Goal: Information Seeking & Learning: Find contact information

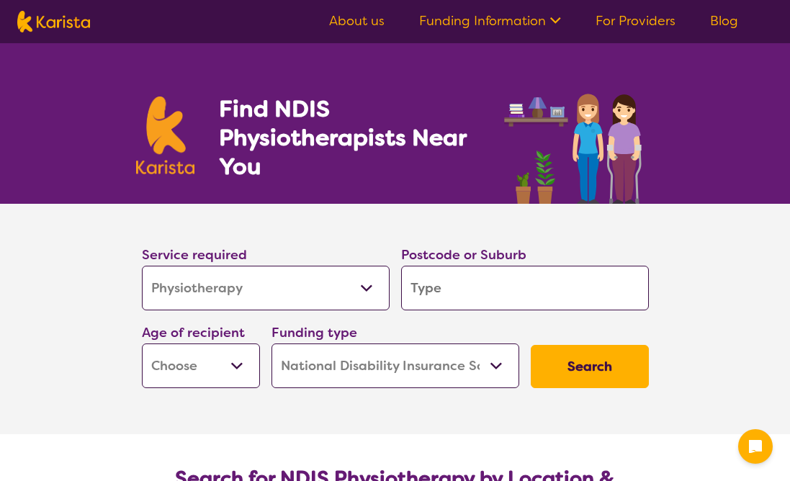
select select "Physiotherapy"
select select "NDIS"
select select "Physiotherapy"
select select "NDIS"
click at [266, 289] on select "Allied Health Assistant Assessment ([MEDICAL_DATA] or [MEDICAL_DATA]) Behaviour…" at bounding box center [266, 288] width 248 height 45
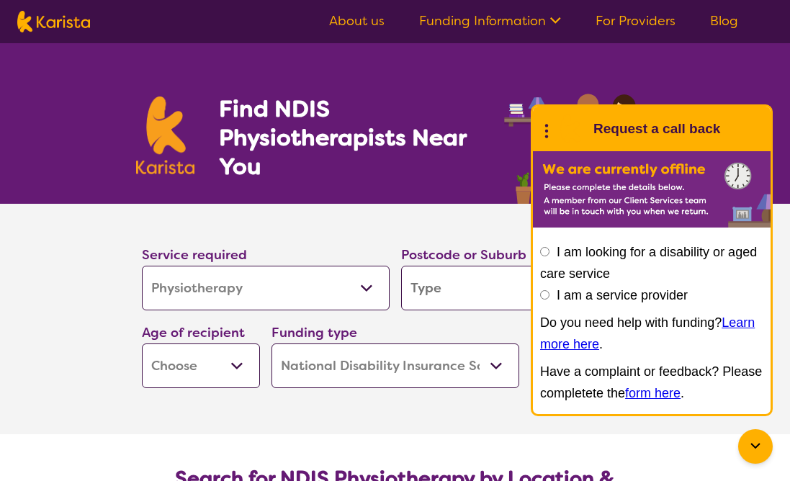
click at [444, 293] on input "search" at bounding box center [525, 288] width 248 height 45
type input "2"
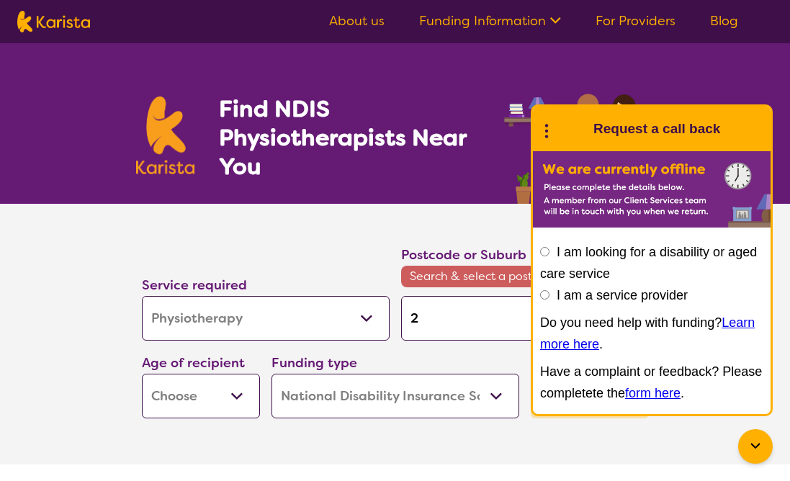
type input "26"
type input "268"
type input "2680"
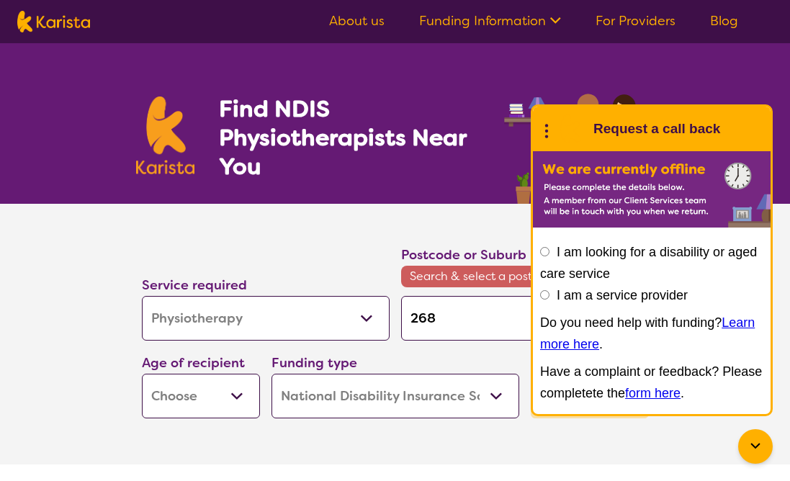
type input "2680"
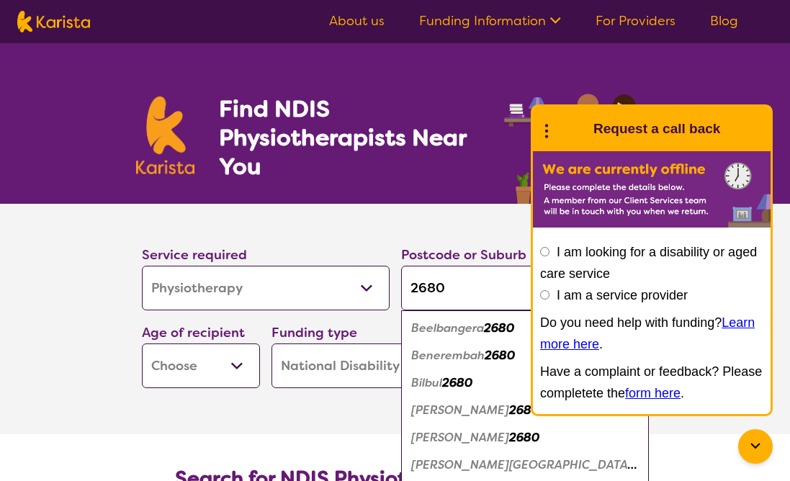
type input "2680"
click at [434, 413] on em "[PERSON_NAME]" at bounding box center [460, 410] width 98 height 15
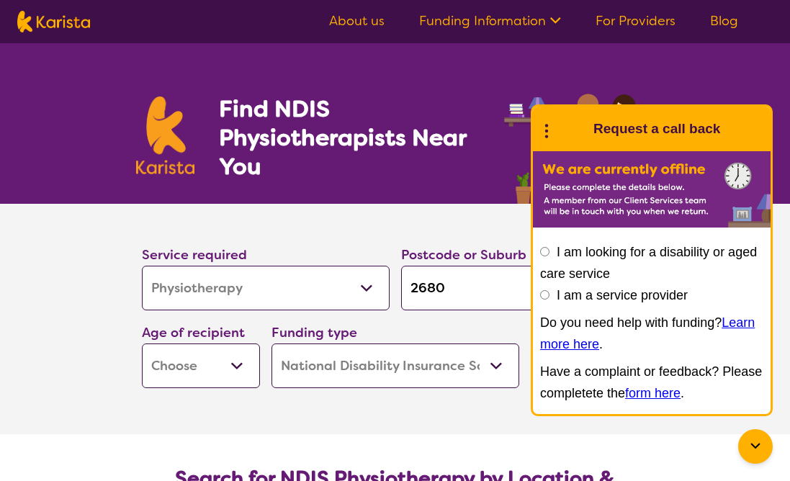
click at [547, 128] on icon at bounding box center [546, 129] width 19 height 22
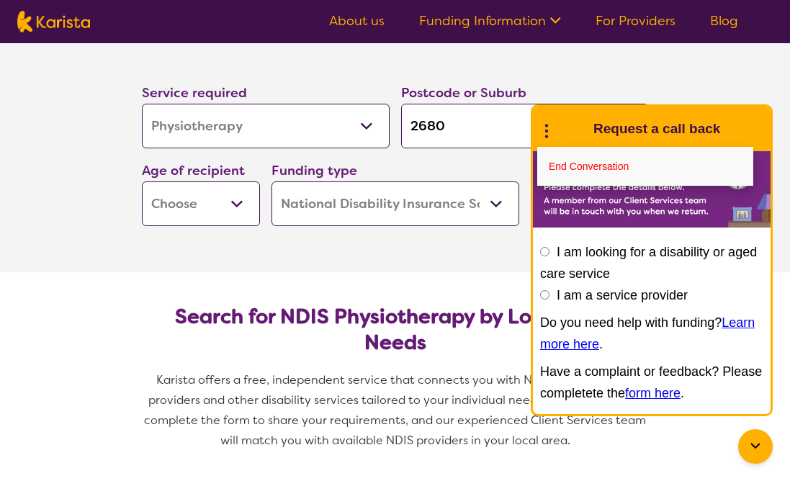
scroll to position [163, 0]
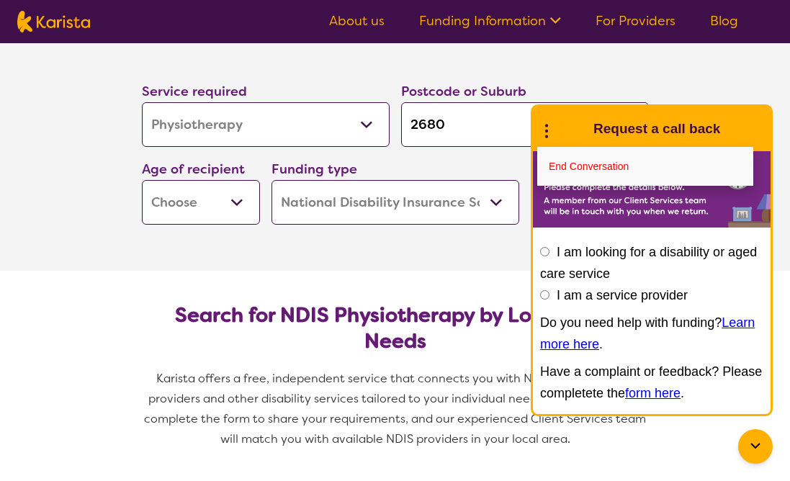
select select "AD"
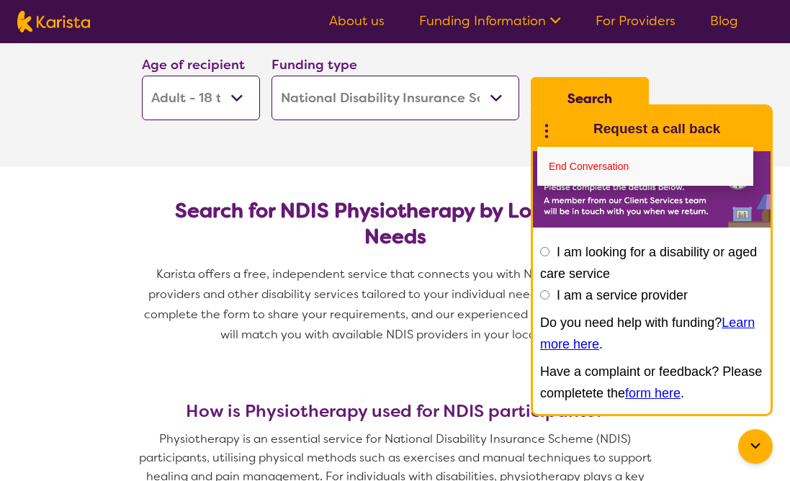
scroll to position [298, 0]
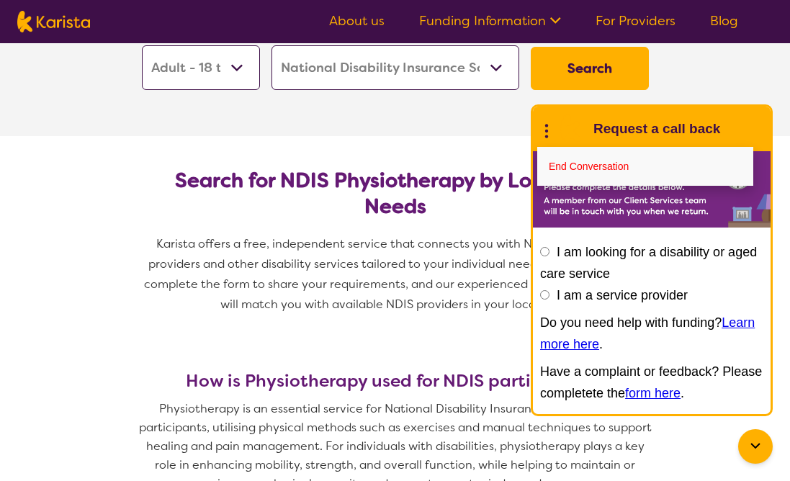
click at [542, 73] on button "Search" at bounding box center [590, 68] width 118 height 43
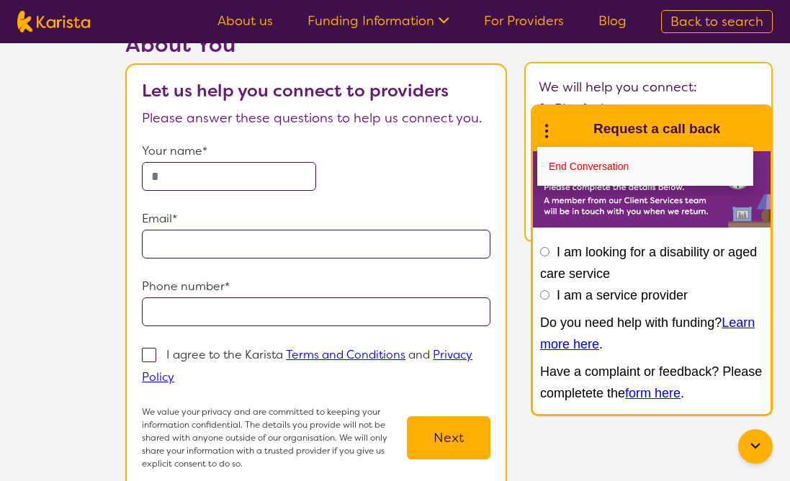
scroll to position [81, 0]
select select "Physiotherapy"
select select "AD"
select select "NDIS"
select select "Physiotherapy"
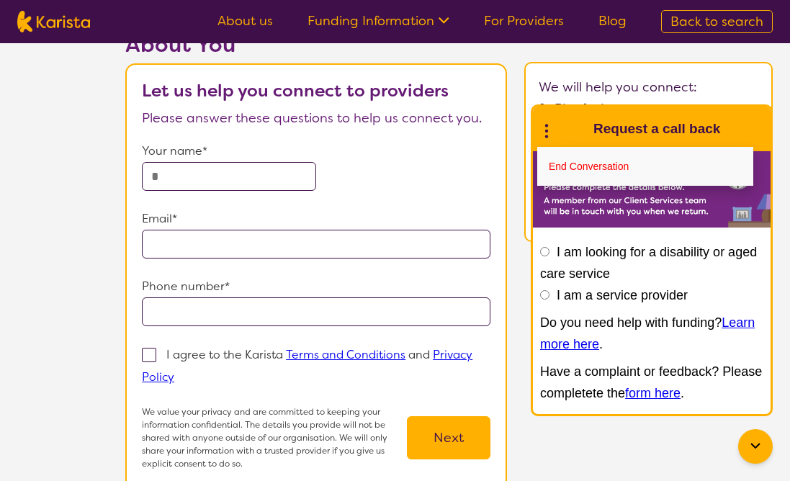
select select "AD"
select select "NDIS"
